Goal: Task Accomplishment & Management: Use online tool/utility

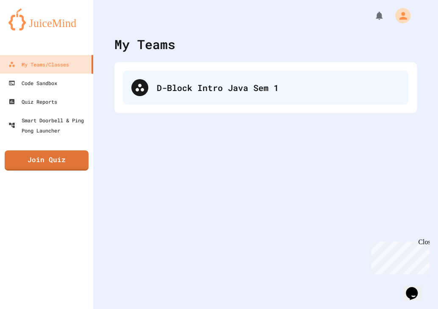
click at [220, 82] on div "D-Block Intro Java Sem 1" at bounding box center [278, 87] width 243 height 13
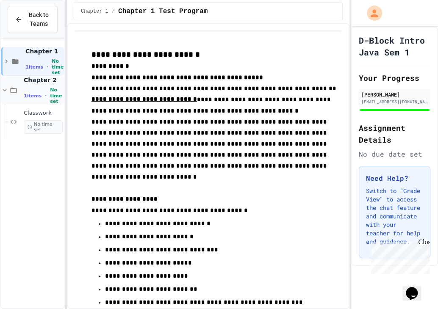
click at [36, 96] on div "1 items • No time set" at bounding box center [43, 95] width 39 height 17
click at [39, 90] on div "1 items • No time set" at bounding box center [43, 95] width 39 height 17
click at [32, 111] on span "Classwork" at bounding box center [43, 113] width 39 height 7
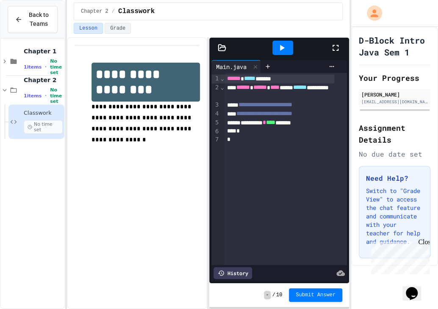
click at [334, 47] on icon at bounding box center [335, 48] width 10 height 10
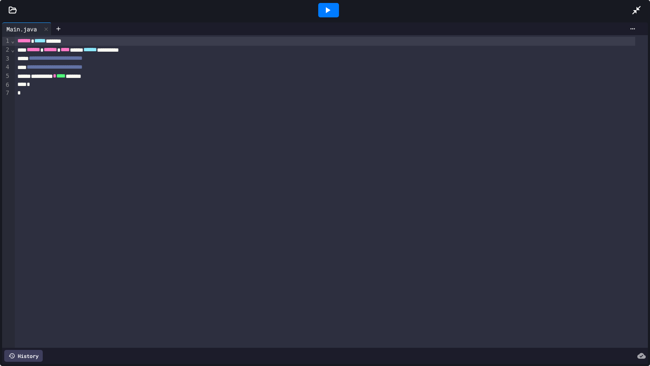
click at [11, 12] on icon at bounding box center [12, 10] width 8 height 8
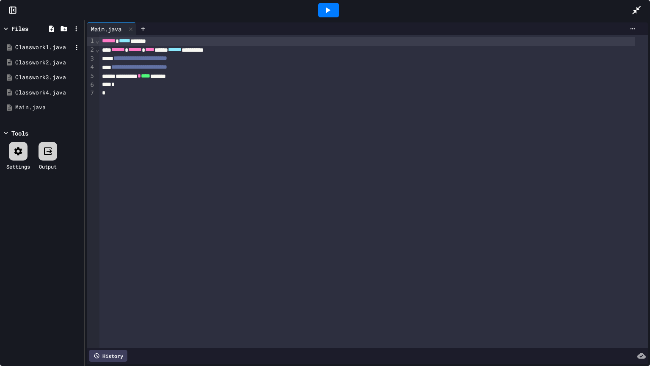
click at [51, 47] on div "Classwork1.java" at bounding box center [43, 47] width 57 height 8
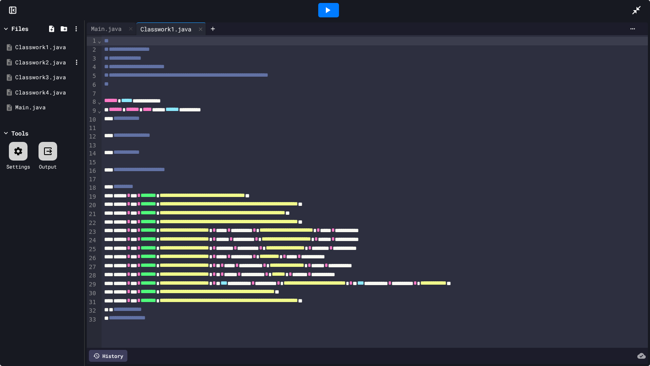
click at [51, 61] on div "Classwork2.java" at bounding box center [43, 62] width 57 height 8
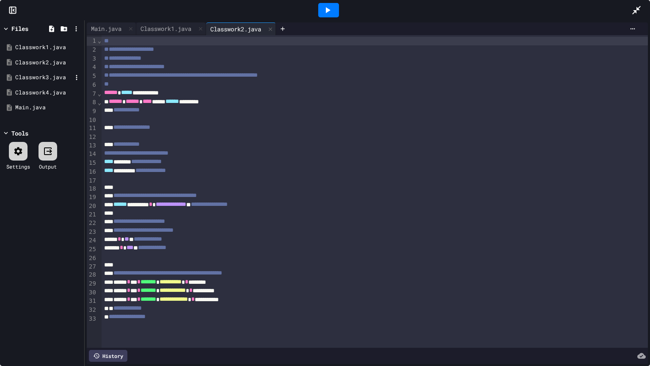
click at [50, 74] on div "Classwork3.java" at bounding box center [43, 77] width 57 height 8
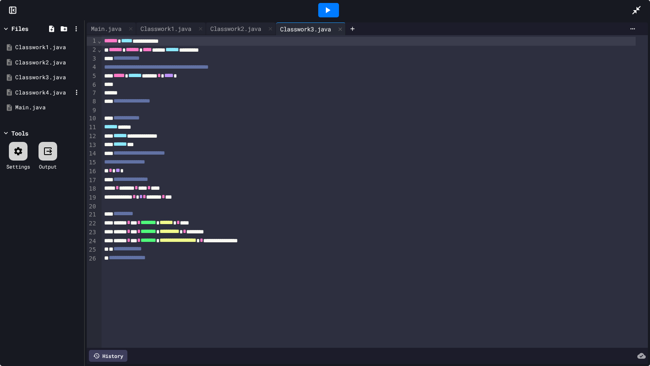
click at [50, 89] on div "Classwork4.java" at bounding box center [43, 92] width 57 height 8
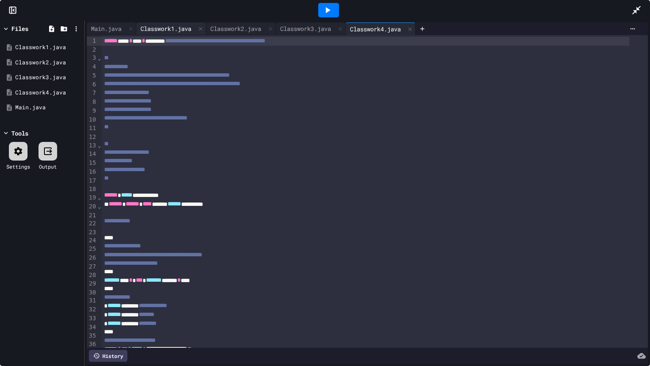
click at [157, 25] on div "Classwork1.java" at bounding box center [165, 28] width 59 height 9
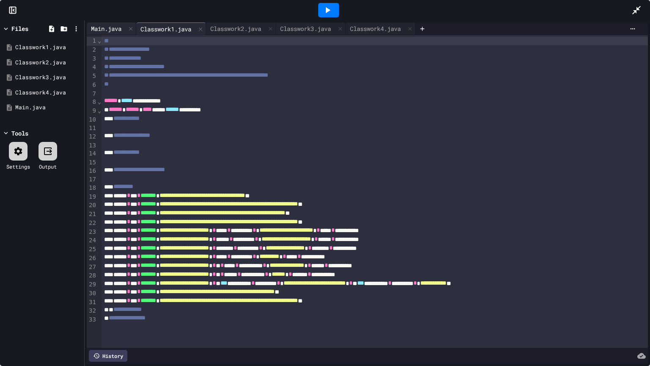
click at [113, 27] on div "Main.java" at bounding box center [106, 28] width 39 height 9
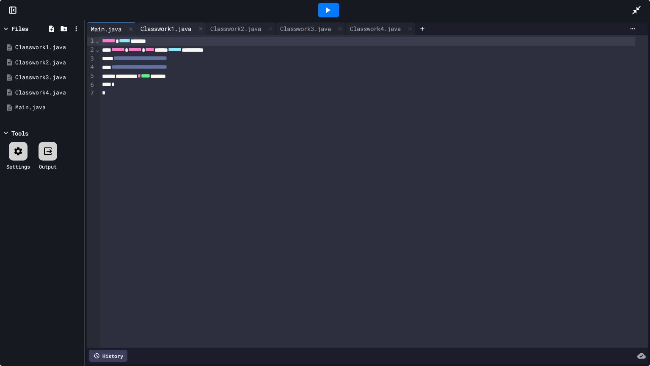
click at [153, 28] on div "Classwork1.java" at bounding box center [165, 28] width 59 height 9
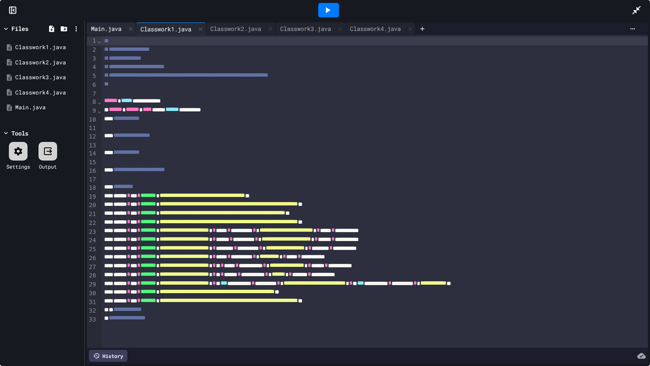
click at [104, 28] on div "Main.java" at bounding box center [106, 28] width 39 height 9
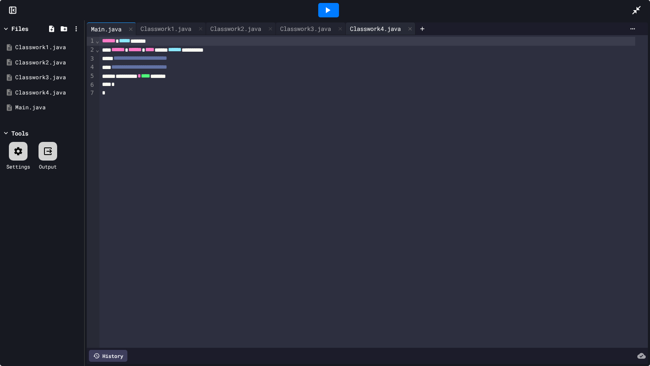
click at [376, 28] on div "Classwork4.java" at bounding box center [375, 28] width 59 height 9
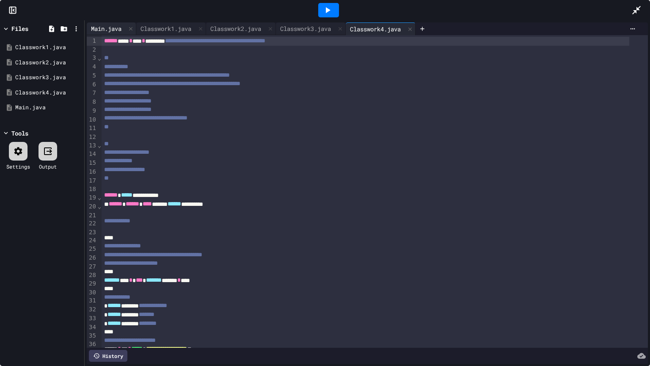
click at [105, 30] on div "Main.java" at bounding box center [106, 28] width 39 height 9
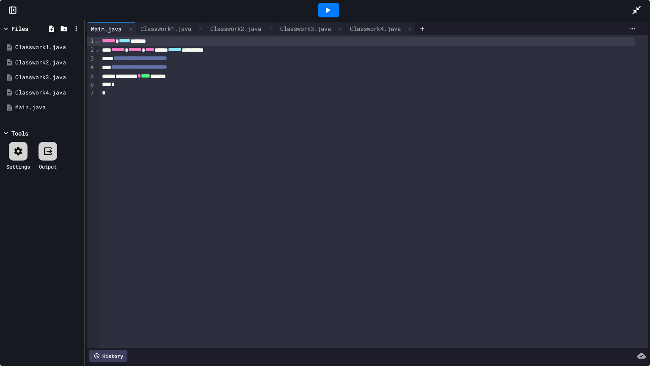
click at [129, 59] on span "**********" at bounding box center [140, 58] width 54 height 6
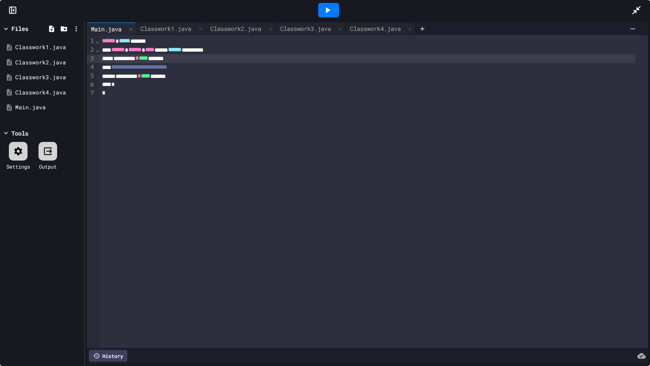
click at [336, 8] on div at bounding box center [328, 10] width 21 height 14
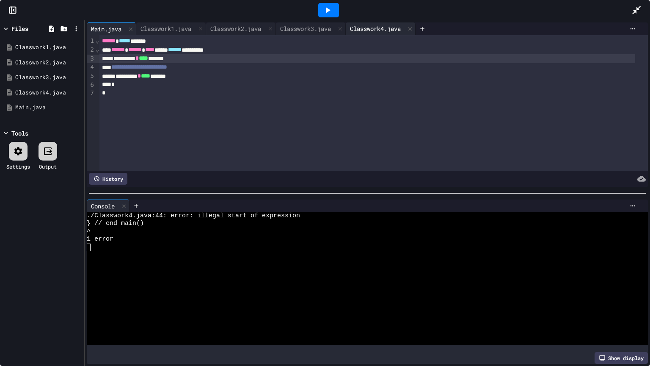
click at [386, 28] on div "Classwork4.java" at bounding box center [375, 28] width 59 height 9
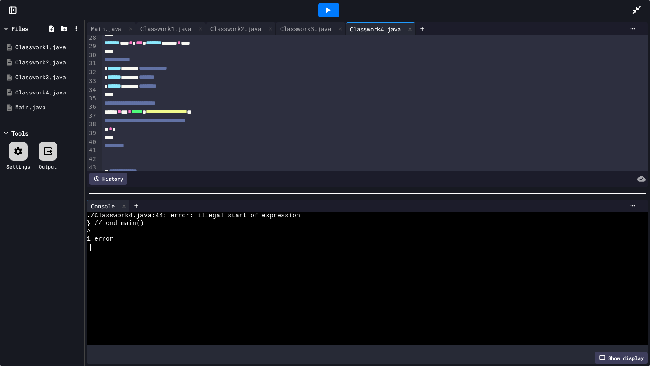
scroll to position [267, 0]
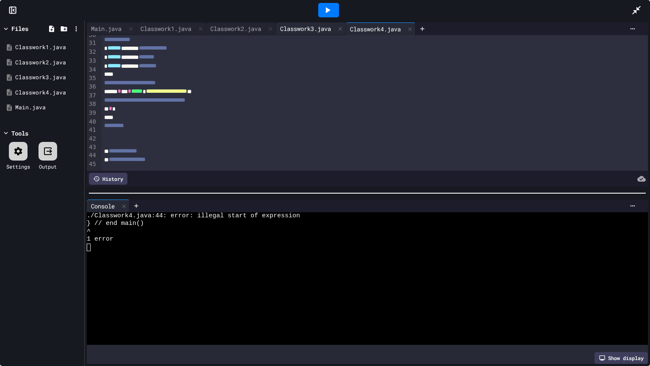
click at [311, 27] on div "Classwork3.java" at bounding box center [305, 28] width 59 height 9
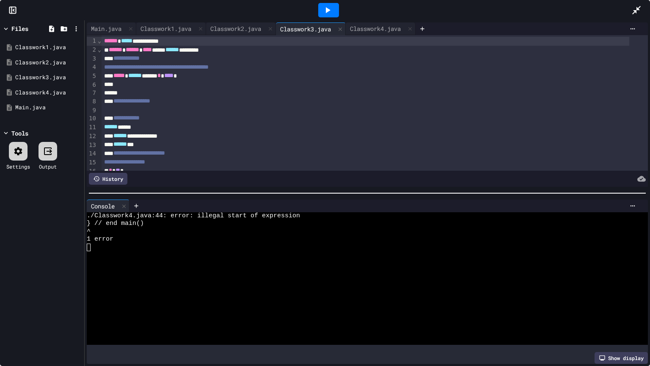
scroll to position [104, 0]
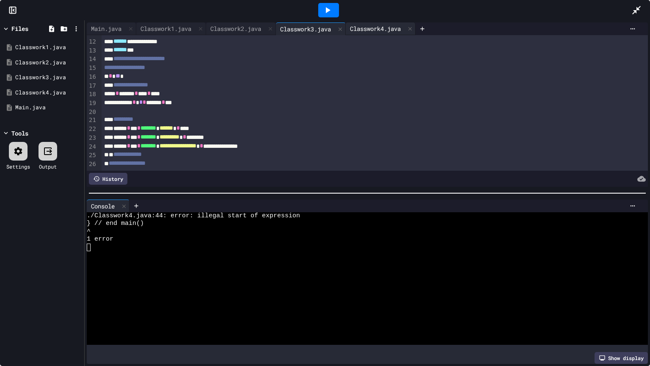
click at [382, 31] on div "Classwork4.java" at bounding box center [375, 28] width 59 height 9
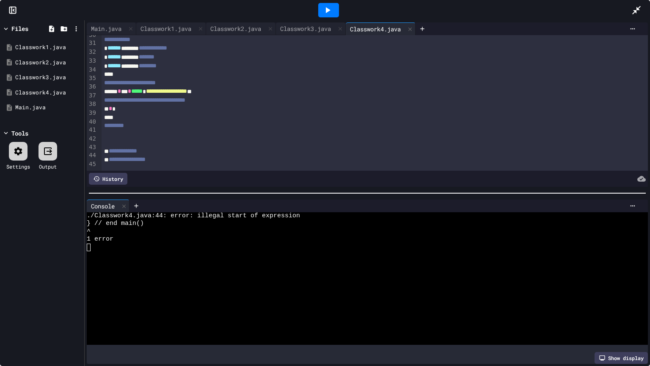
click at [103, 147] on div "**********" at bounding box center [366, 151] width 528 height 9
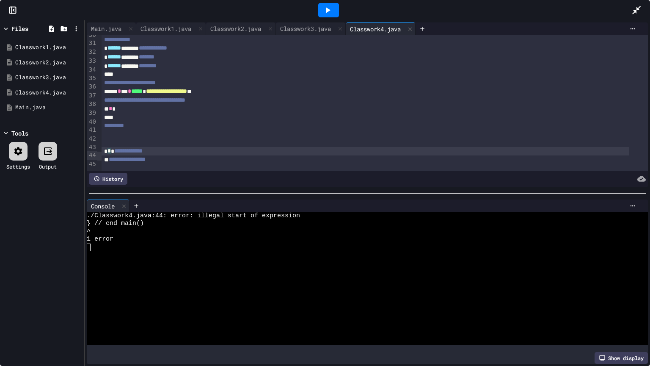
click at [320, 11] on div at bounding box center [328, 10] width 21 height 14
click at [313, 29] on div "Classwork3.java" at bounding box center [305, 28] width 59 height 9
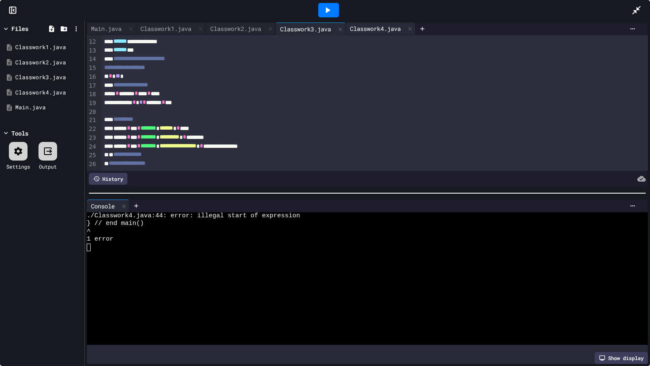
click at [393, 26] on div "Classwork4.java" at bounding box center [375, 28] width 59 height 9
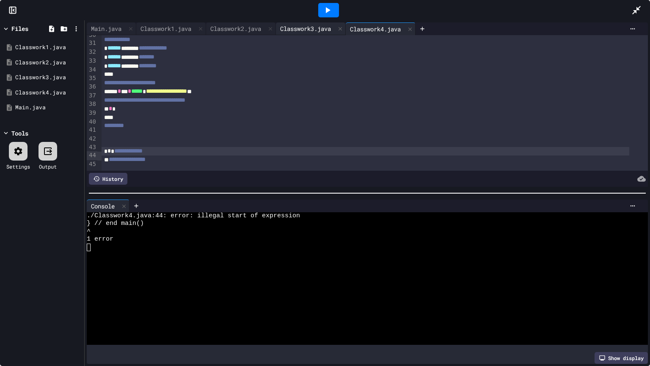
click at [317, 26] on div "Classwork3.java" at bounding box center [305, 28] width 59 height 9
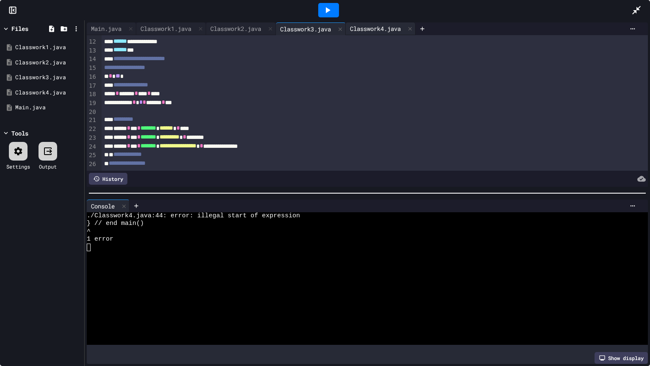
click at [383, 27] on div "Classwork4.java" at bounding box center [375, 28] width 59 height 9
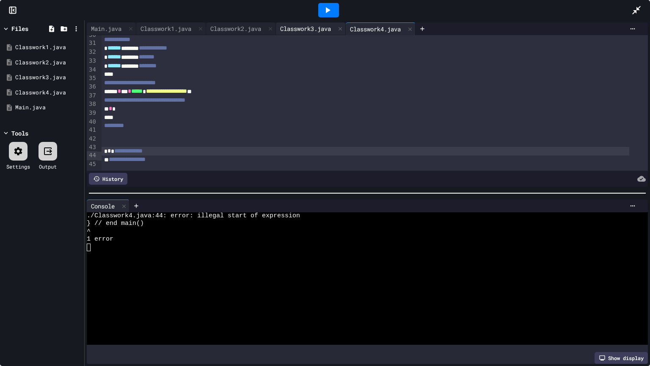
click at [327, 29] on div "Classwork3.java" at bounding box center [305, 28] width 59 height 9
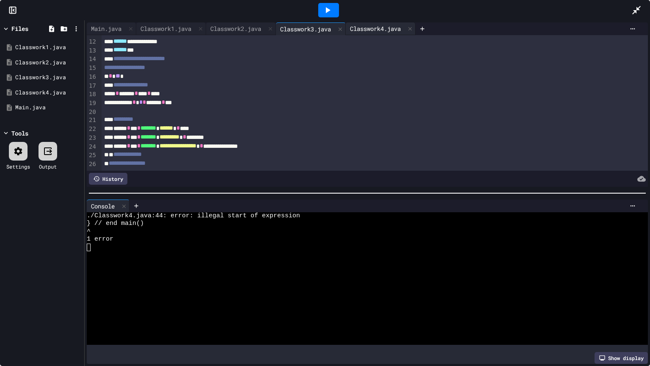
click at [388, 29] on div "Classwork4.java" at bounding box center [375, 28] width 59 height 9
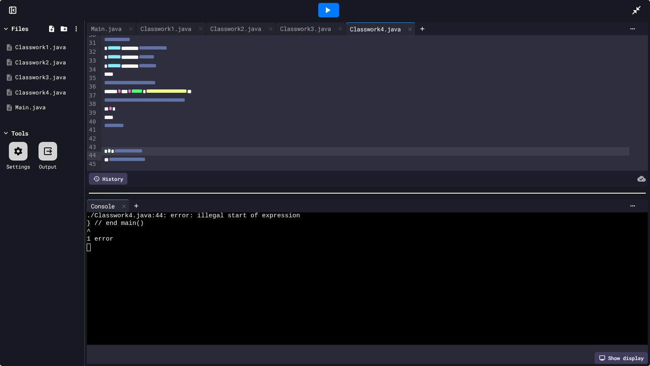
click at [110, 147] on div "**********" at bounding box center [366, 151] width 528 height 9
click at [113, 147] on div "**********" at bounding box center [366, 151] width 528 height 9
click at [107, 147] on div "**********" at bounding box center [366, 151] width 528 height 9
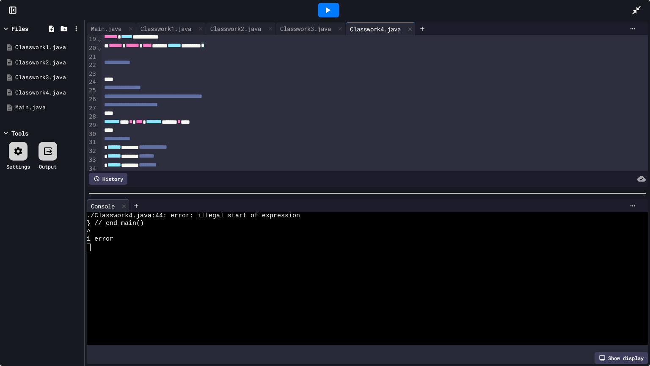
scroll to position [126, 0]
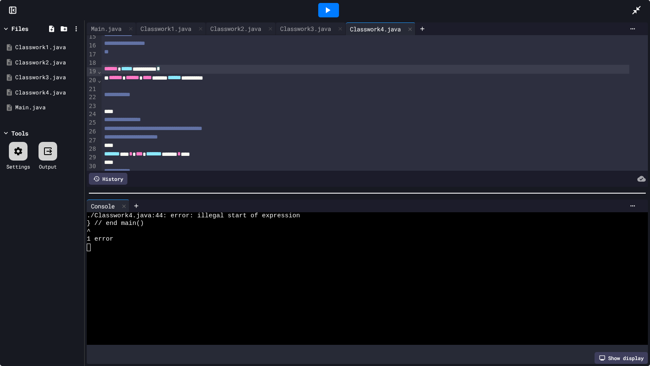
click at [289, 74] on div "**********" at bounding box center [366, 69] width 528 height 9
click at [277, 83] on div "****** ****** **** ****** ****** *********" at bounding box center [366, 78] width 528 height 9
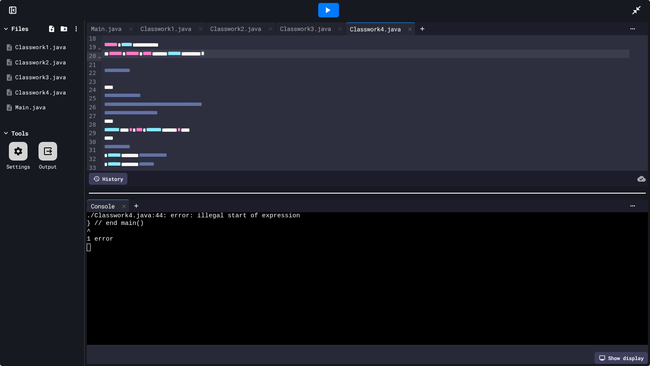
scroll to position [144, 0]
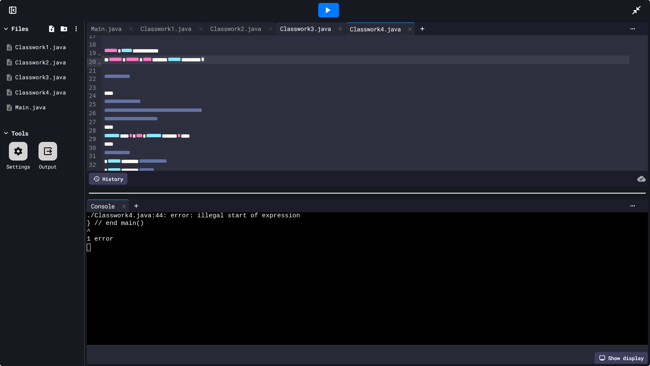
click at [318, 28] on div "Classwork3.java" at bounding box center [305, 28] width 59 height 9
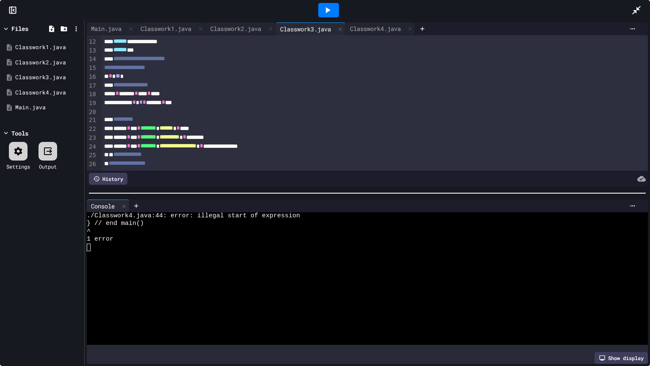
scroll to position [0, 0]
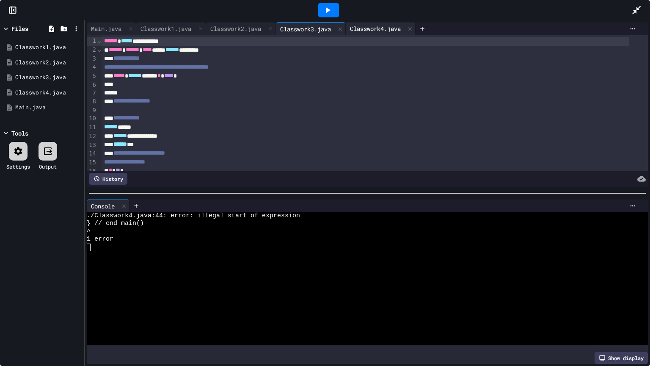
click at [375, 29] on div "Classwork4.java" at bounding box center [375, 28] width 59 height 9
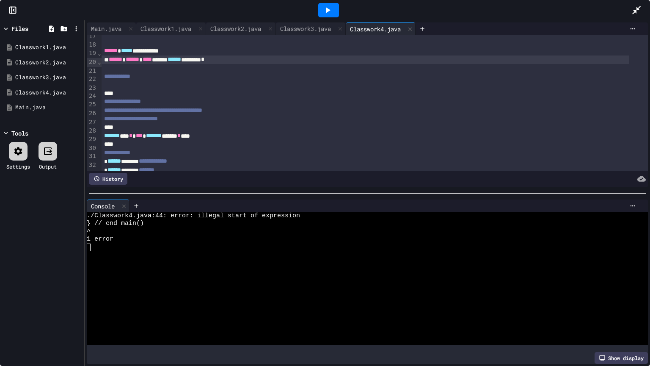
click at [322, 14] on icon at bounding box center [327, 10] width 10 height 10
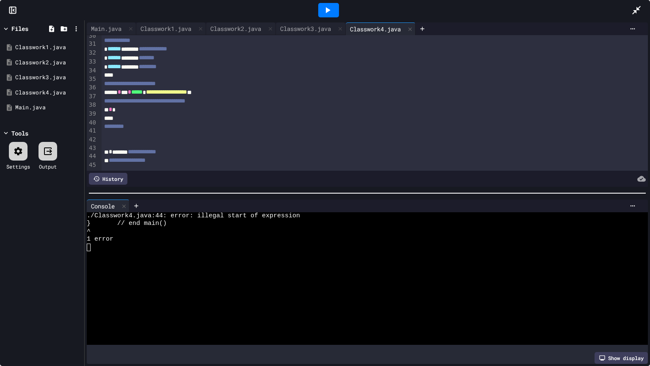
scroll to position [261, 0]
click at [107, 26] on div "Main.java" at bounding box center [106, 28] width 39 height 9
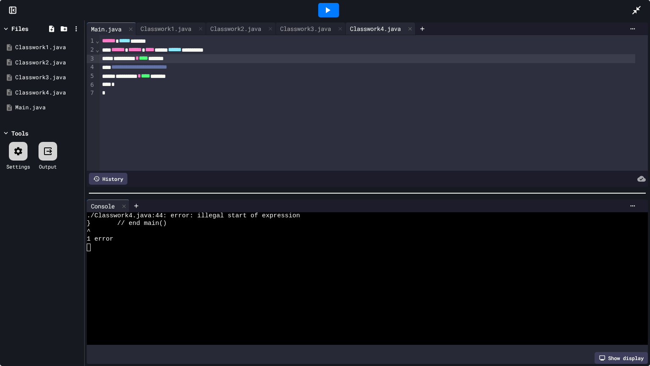
click at [366, 25] on div "Classwork4.java" at bounding box center [375, 28] width 59 height 9
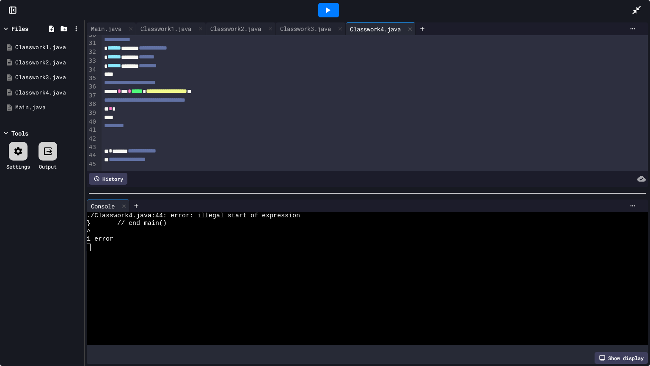
scroll to position [267, 0]
click at [116, 147] on div "**********" at bounding box center [366, 151] width 528 height 9
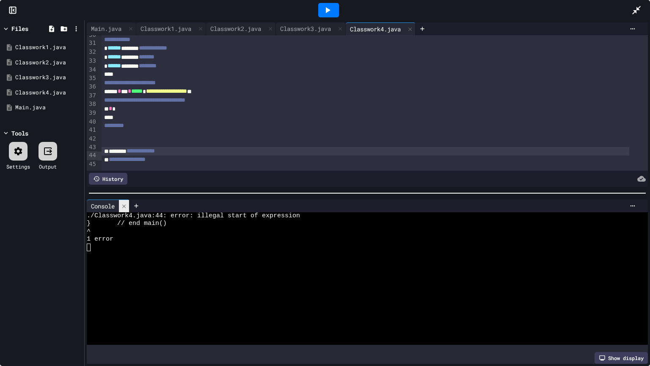
click at [127, 203] on icon at bounding box center [124, 206] width 6 height 6
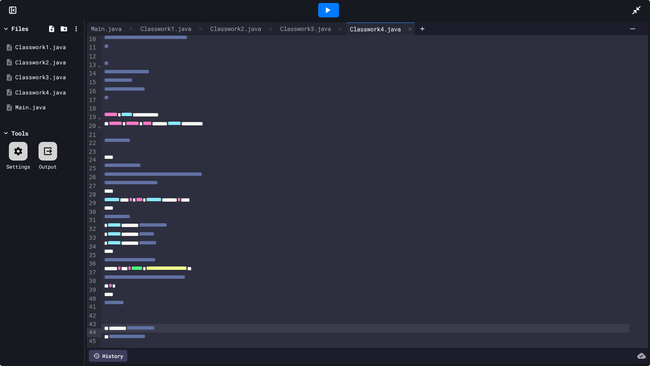
scroll to position [93, 0]
click at [119, 32] on div "Main.java" at bounding box center [106, 28] width 39 height 9
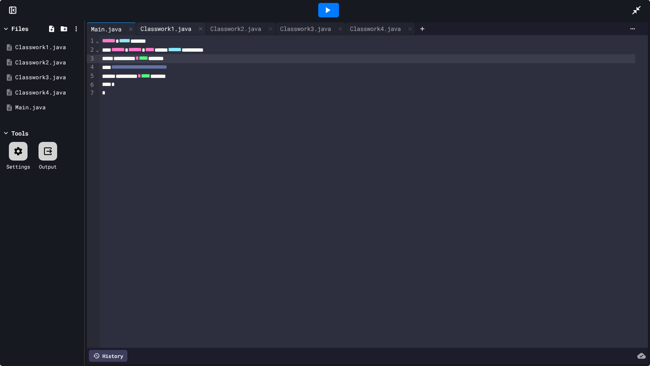
click at [154, 28] on div "Classwork1.java" at bounding box center [165, 28] width 59 height 9
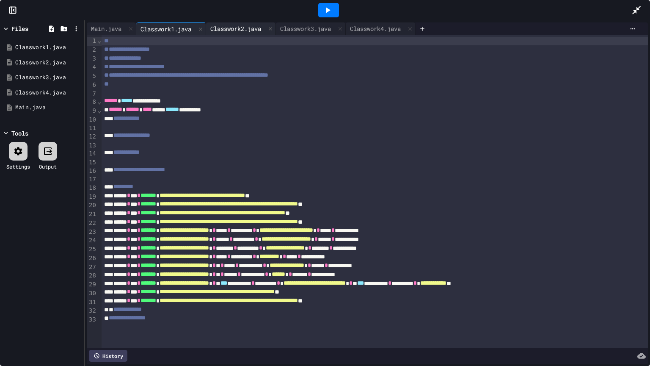
click at [229, 32] on div "Classwork2.java" at bounding box center [235, 28] width 59 height 9
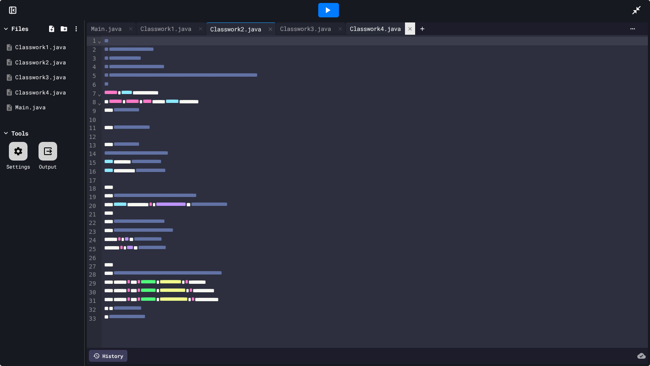
click at [413, 27] on icon at bounding box center [410, 29] width 6 height 6
click at [325, 8] on icon at bounding box center [327, 10] width 10 height 10
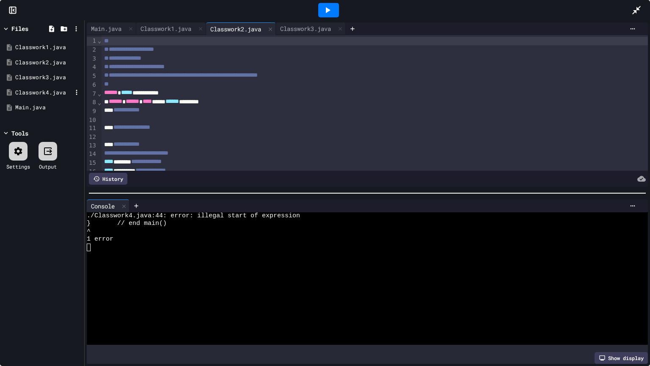
click at [52, 95] on div "Classwork4.java" at bounding box center [43, 92] width 57 height 8
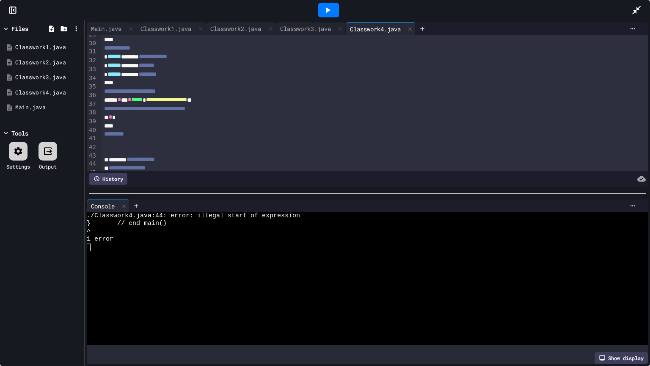
scroll to position [267, 0]
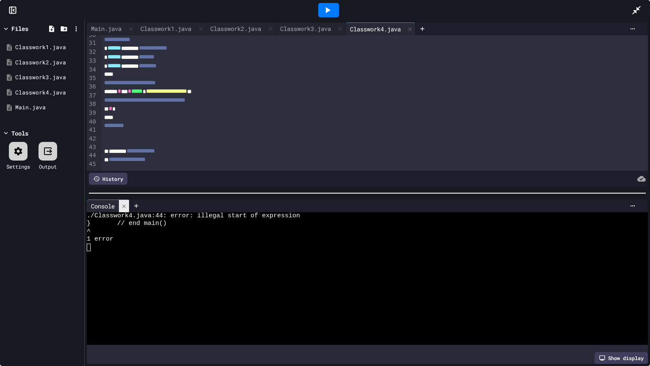
click at [125, 206] on div at bounding box center [124, 206] width 10 height 12
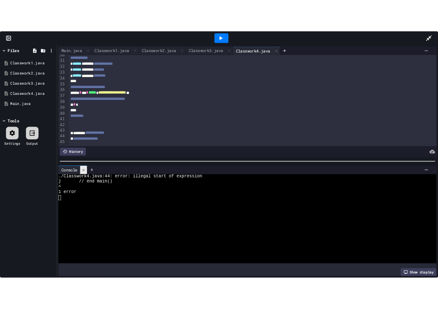
scroll to position [93, 0]
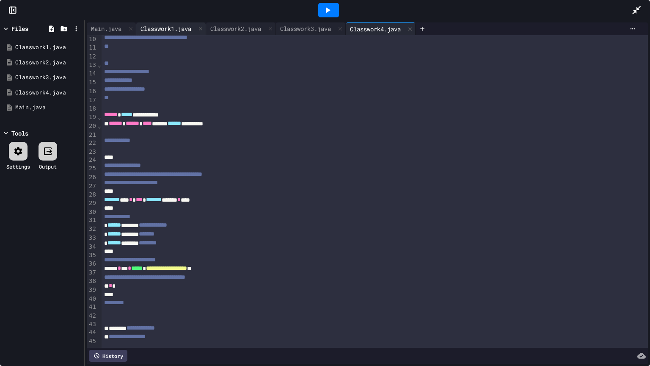
click at [178, 28] on div "Classwork1.java" at bounding box center [165, 28] width 59 height 9
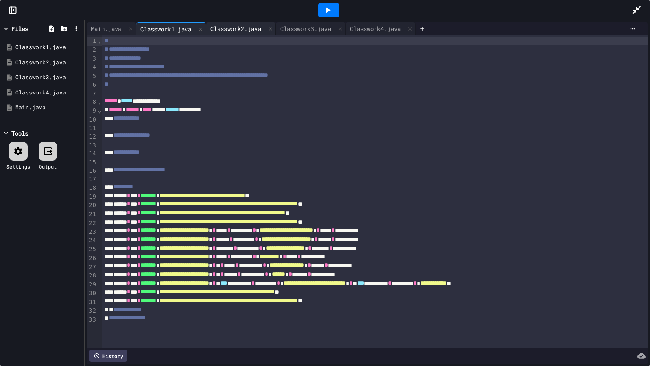
click at [223, 28] on div "Classwork2.java" at bounding box center [235, 28] width 59 height 9
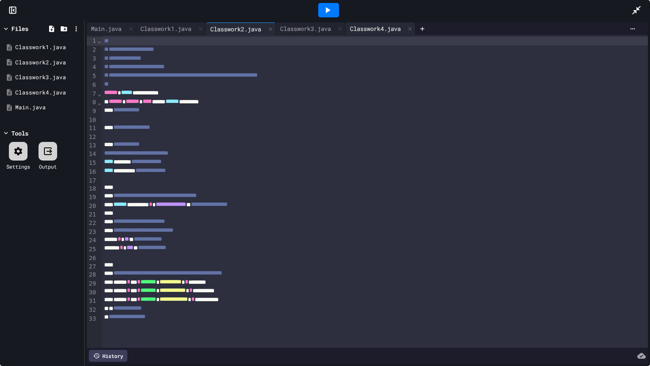
click at [381, 27] on div "Classwork4.java" at bounding box center [375, 28] width 59 height 9
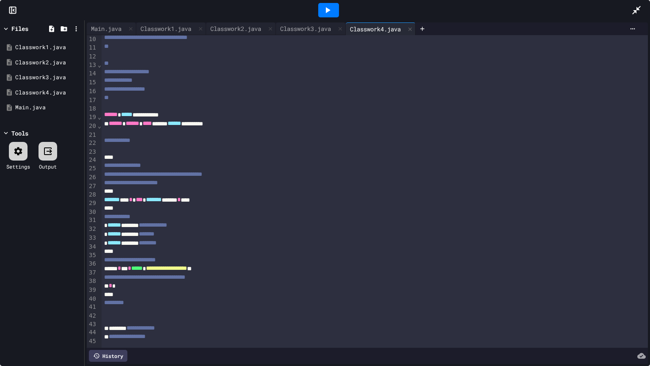
click at [118, 309] on div "**********" at bounding box center [366, 328] width 528 height 9
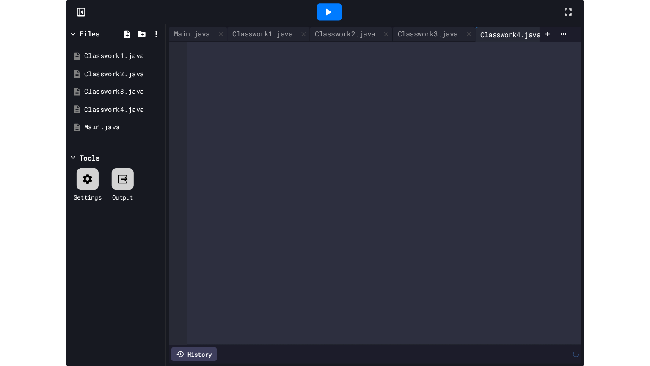
scroll to position [821, 0]
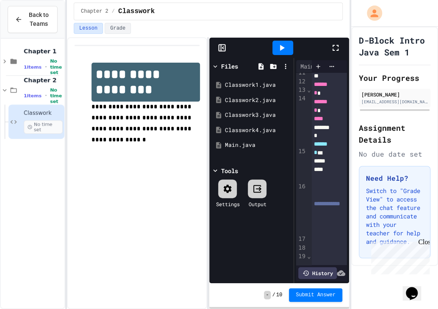
click at [335, 48] on icon at bounding box center [335, 48] width 10 height 10
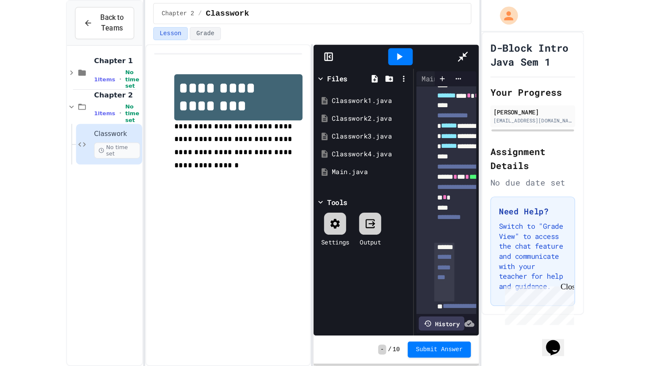
scroll to position [294, 0]
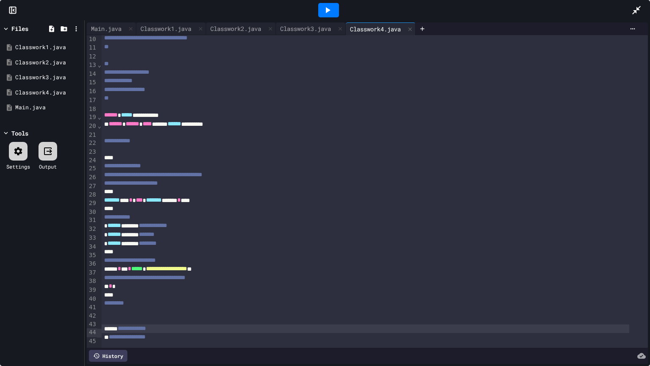
click at [120, 309] on div "**********" at bounding box center [366, 328] width 528 height 9
click at [109, 309] on div "**********" at bounding box center [366, 337] width 528 height 9
click at [108, 309] on div "**********" at bounding box center [366, 328] width 528 height 9
click at [331, 14] on icon at bounding box center [327, 10] width 10 height 10
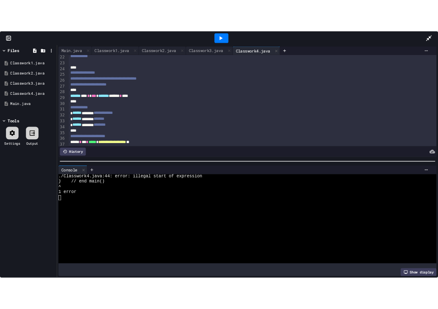
scroll to position [389, 0]
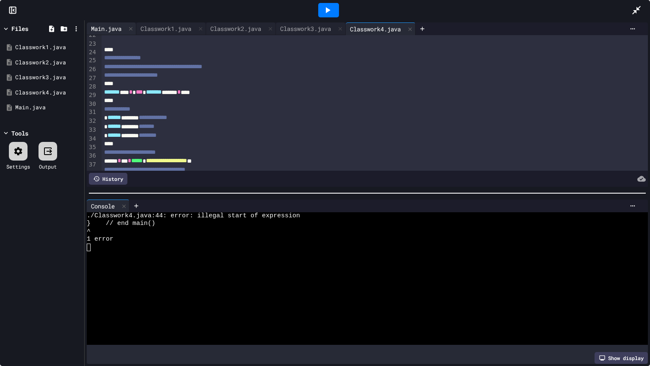
click at [110, 32] on div "Main.java" at bounding box center [106, 28] width 39 height 9
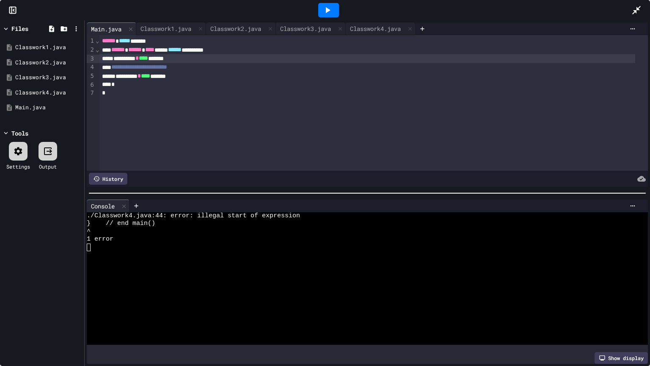
click at [208, 76] on div "**********" at bounding box center [367, 76] width 536 height 9
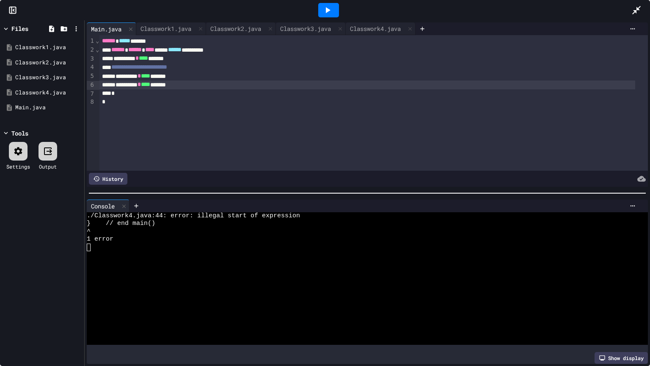
click at [323, 4] on div at bounding box center [328, 10] width 21 height 14
click at [437, 3] on div at bounding box center [640, 10] width 19 height 23
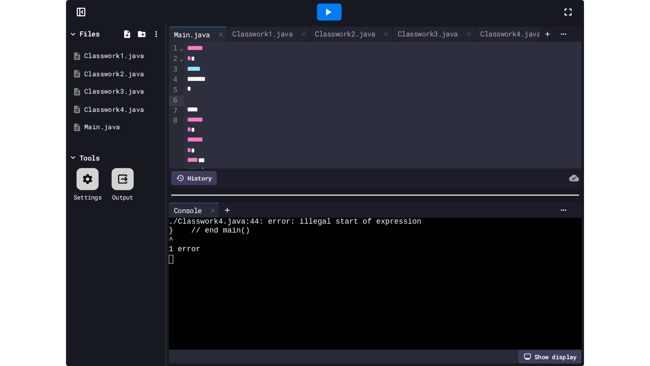
scroll to position [39, 0]
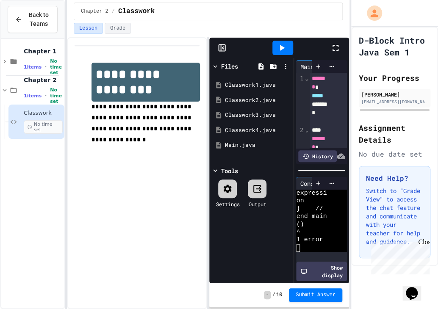
click at [337, 45] on icon at bounding box center [335, 48] width 6 height 6
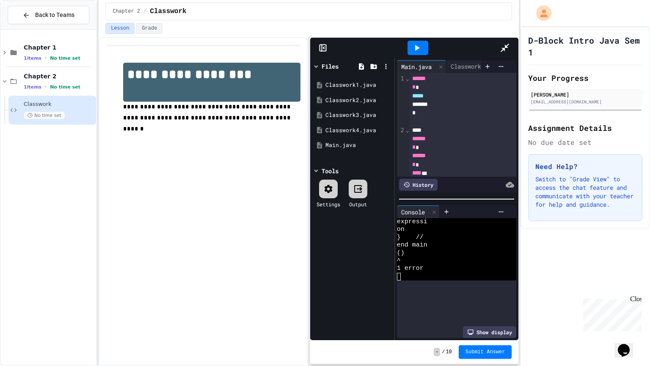
scroll to position [0, 0]
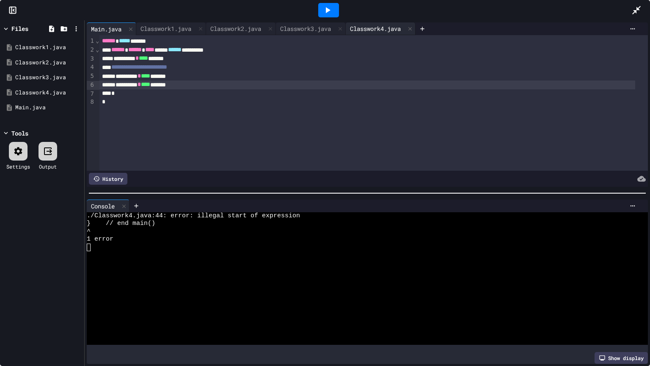
click at [386, 25] on div "Classwork4.java" at bounding box center [375, 28] width 59 height 9
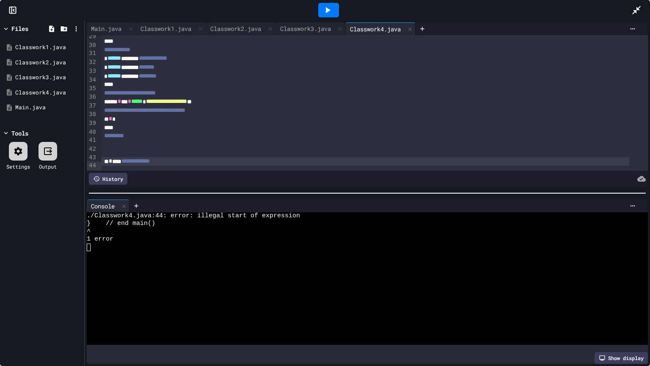
scroll to position [267, 0]
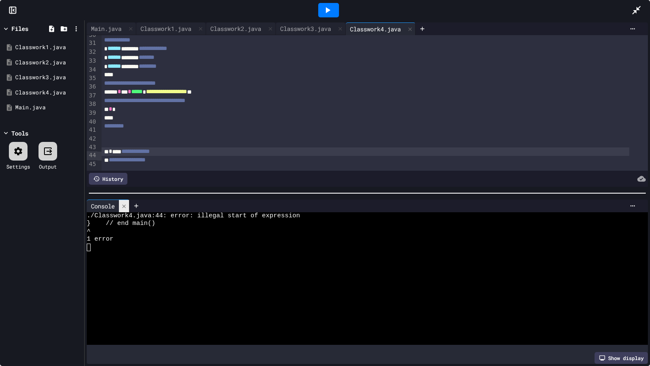
click at [127, 203] on icon at bounding box center [124, 206] width 6 height 6
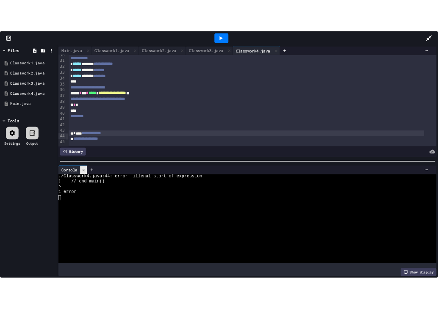
scroll to position [93, 0]
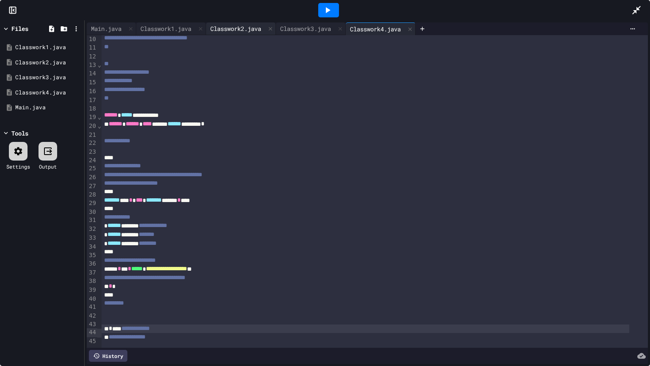
click at [241, 25] on div "Classwork2.java" at bounding box center [235, 28] width 59 height 9
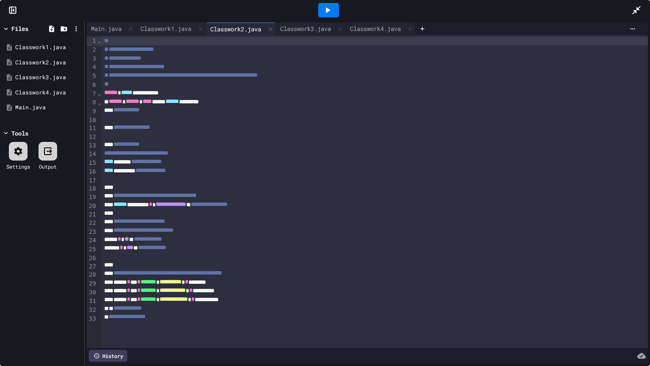
click at [437, 10] on icon at bounding box center [636, 10] width 8 height 8
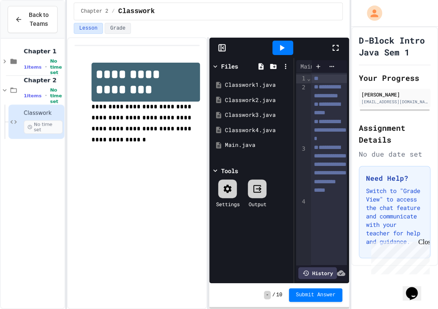
click at [336, 47] on icon at bounding box center [335, 48] width 10 height 10
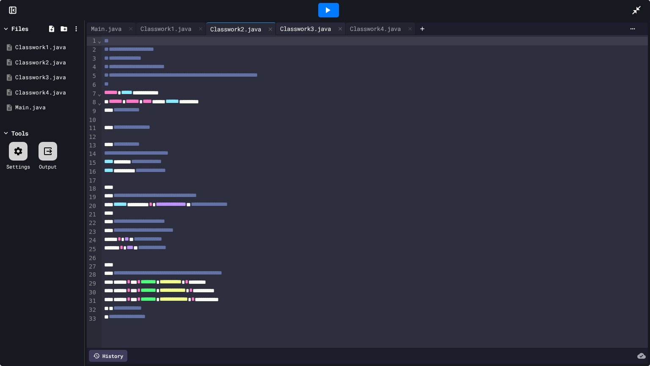
click at [292, 27] on div "Classwork3.java" at bounding box center [305, 28] width 59 height 9
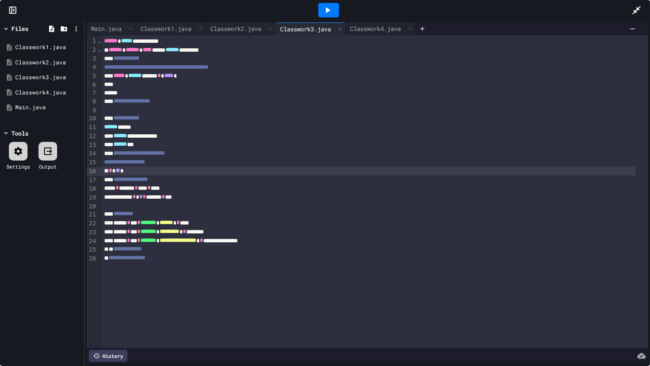
click at [112, 173] on span "*" at bounding box center [110, 170] width 3 height 6
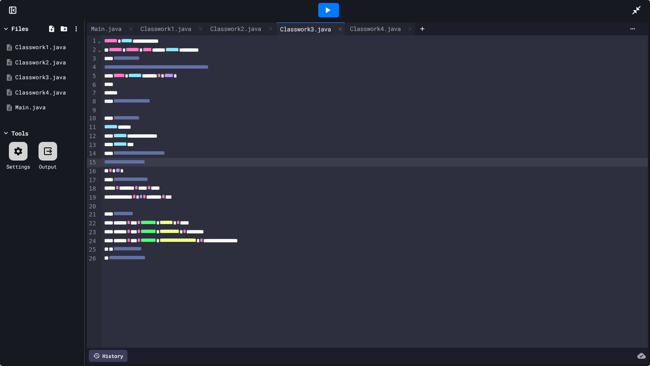
click at [145, 162] on span "**********" at bounding box center [124, 162] width 41 height 6
click at [130, 193] on div "**********" at bounding box center [369, 197] width 534 height 9
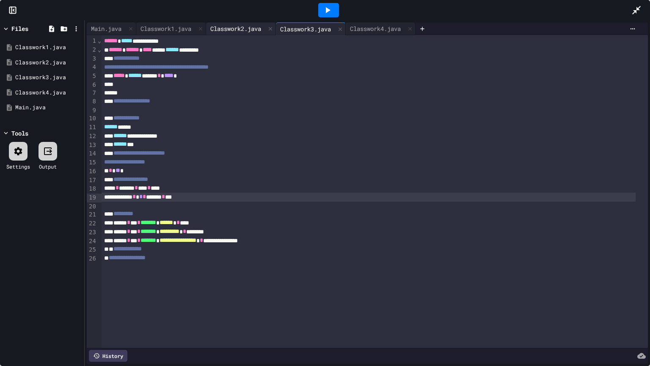
click at [249, 29] on div "Classwork2.java" at bounding box center [235, 28] width 59 height 9
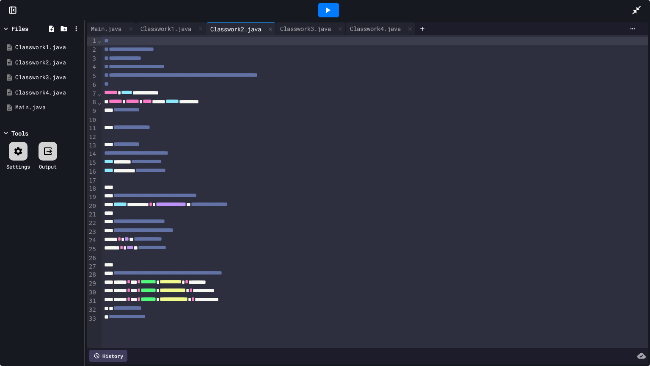
click at [303, 35] on div "**********" at bounding box center [375, 191] width 546 height 312
click at [308, 30] on div "Classwork3.java" at bounding box center [305, 28] width 59 height 9
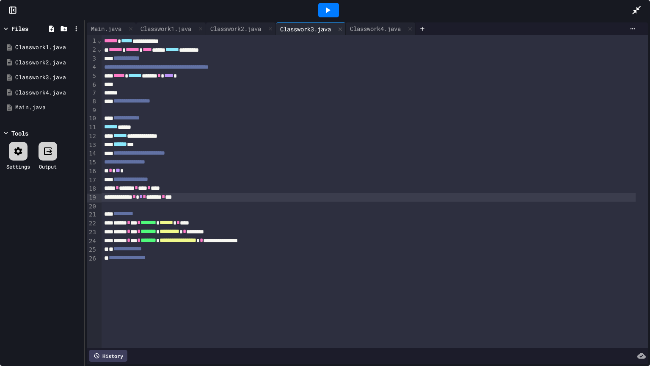
click at [437, 5] on div at bounding box center [640, 10] width 19 height 23
